Goal: Check status: Check status

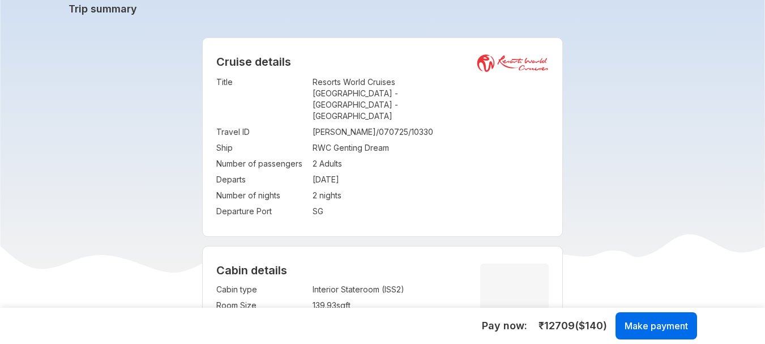
scroll to position [45, 0]
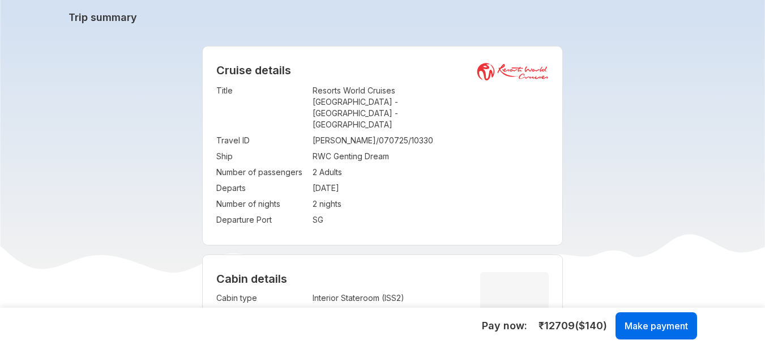
click at [329, 133] on td "VISHWAS/070725/10330" at bounding box center [431, 141] width 237 height 16
copy td "VISHWAS/070725/10330"
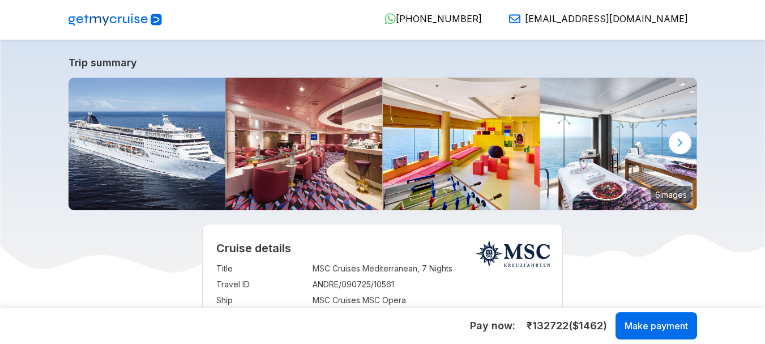
select select "**"
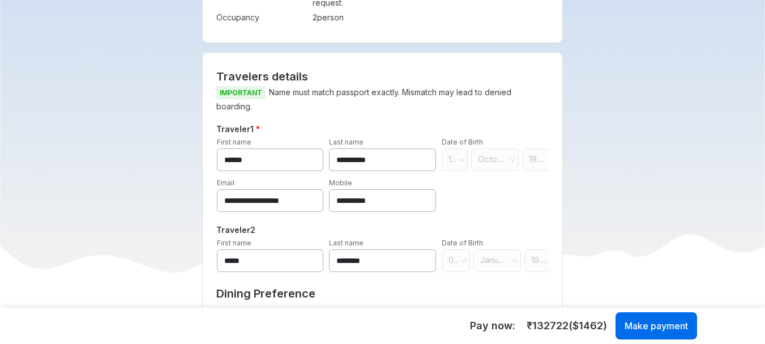
scroll to position [220, 0]
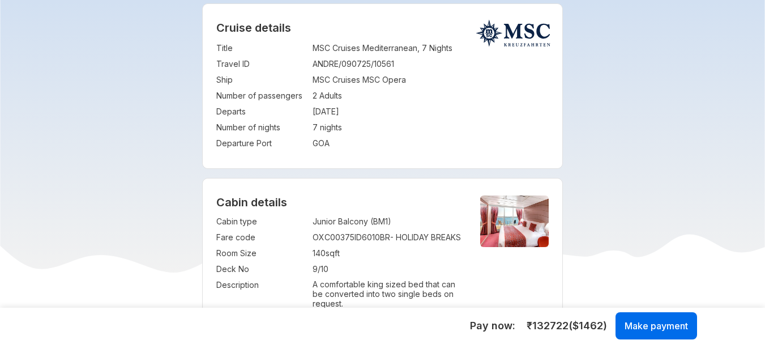
drag, startPoint x: 348, startPoint y: 65, endPoint x: 339, endPoint y: 58, distance: 11.3
click at [339, 58] on td "ANDRE/090725/10561" at bounding box center [431, 64] width 237 height 16
copy td "ANDRE/090725/10561"
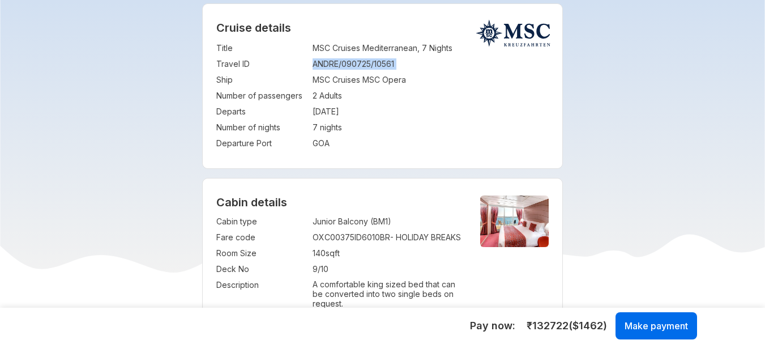
copy td "ANDRE/090725/10561"
